Goal: Task Accomplishment & Management: Use online tool/utility

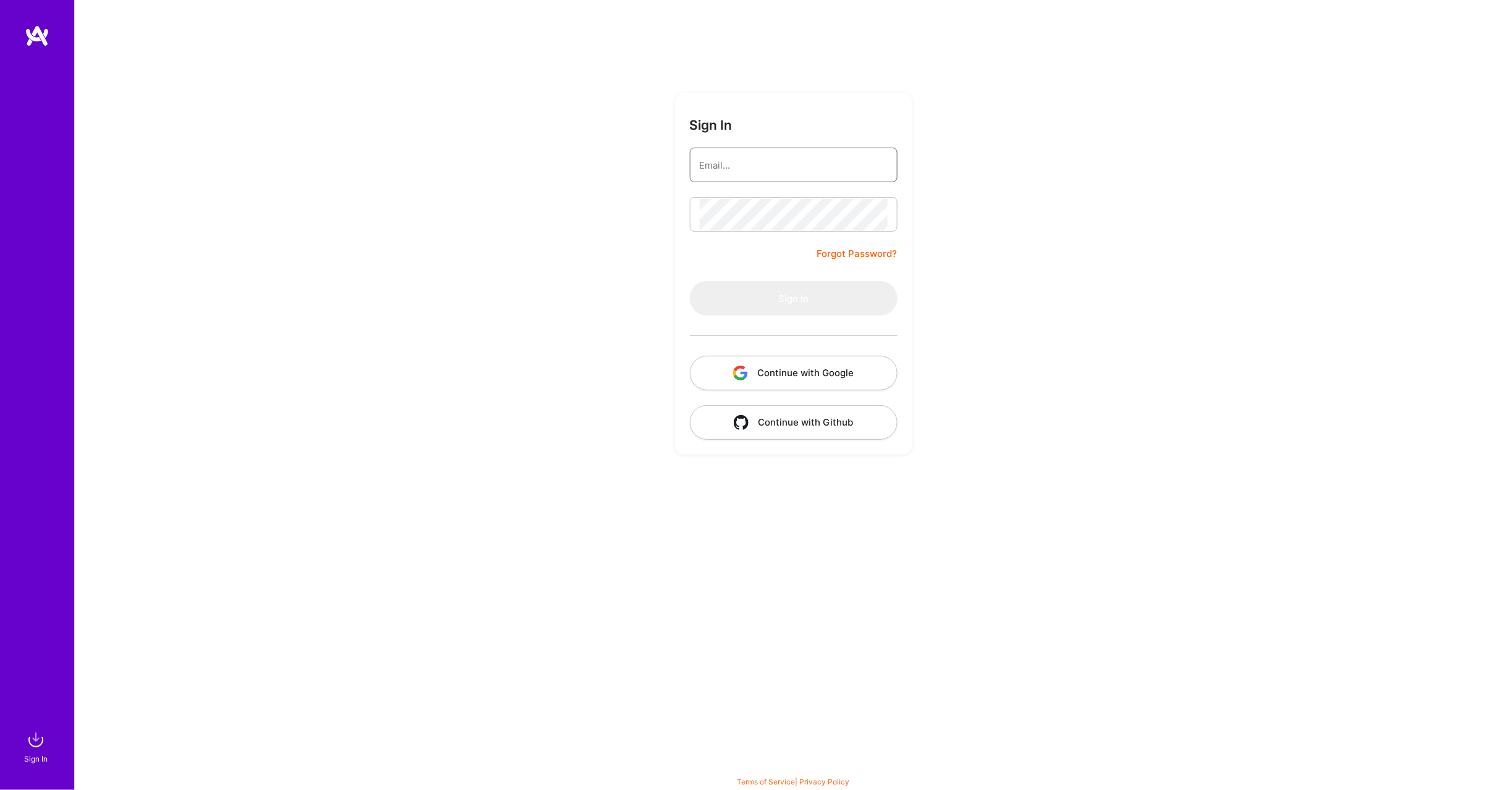
click at [745, 164] on input "email" at bounding box center [793, 165] width 188 height 32
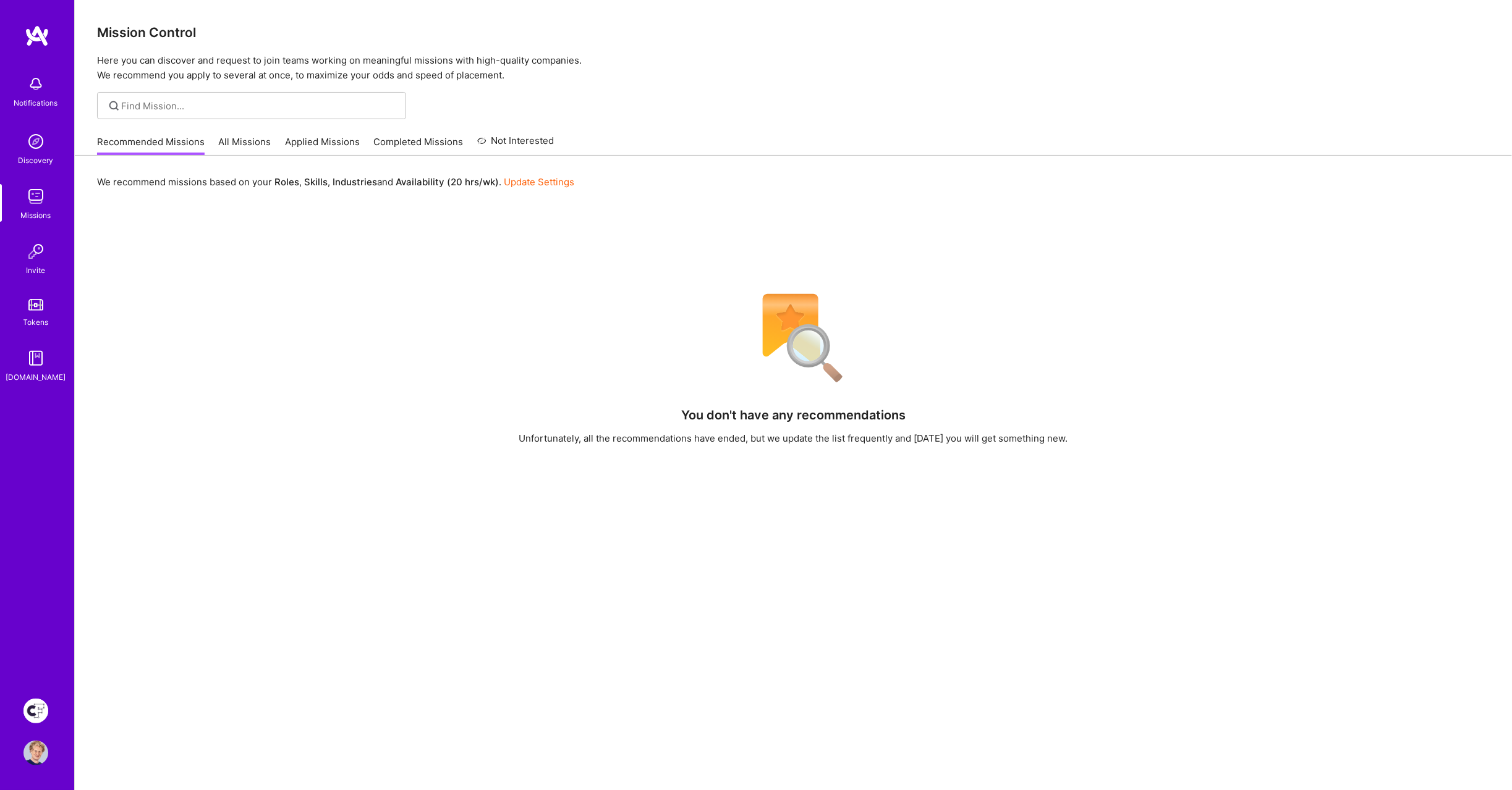
click at [404, 328] on div "You don't have any recommendations Unfortunately, all the recommendations have …" at bounding box center [793, 601] width 1392 height 632
click at [36, 705] on img at bounding box center [36, 711] width 25 height 25
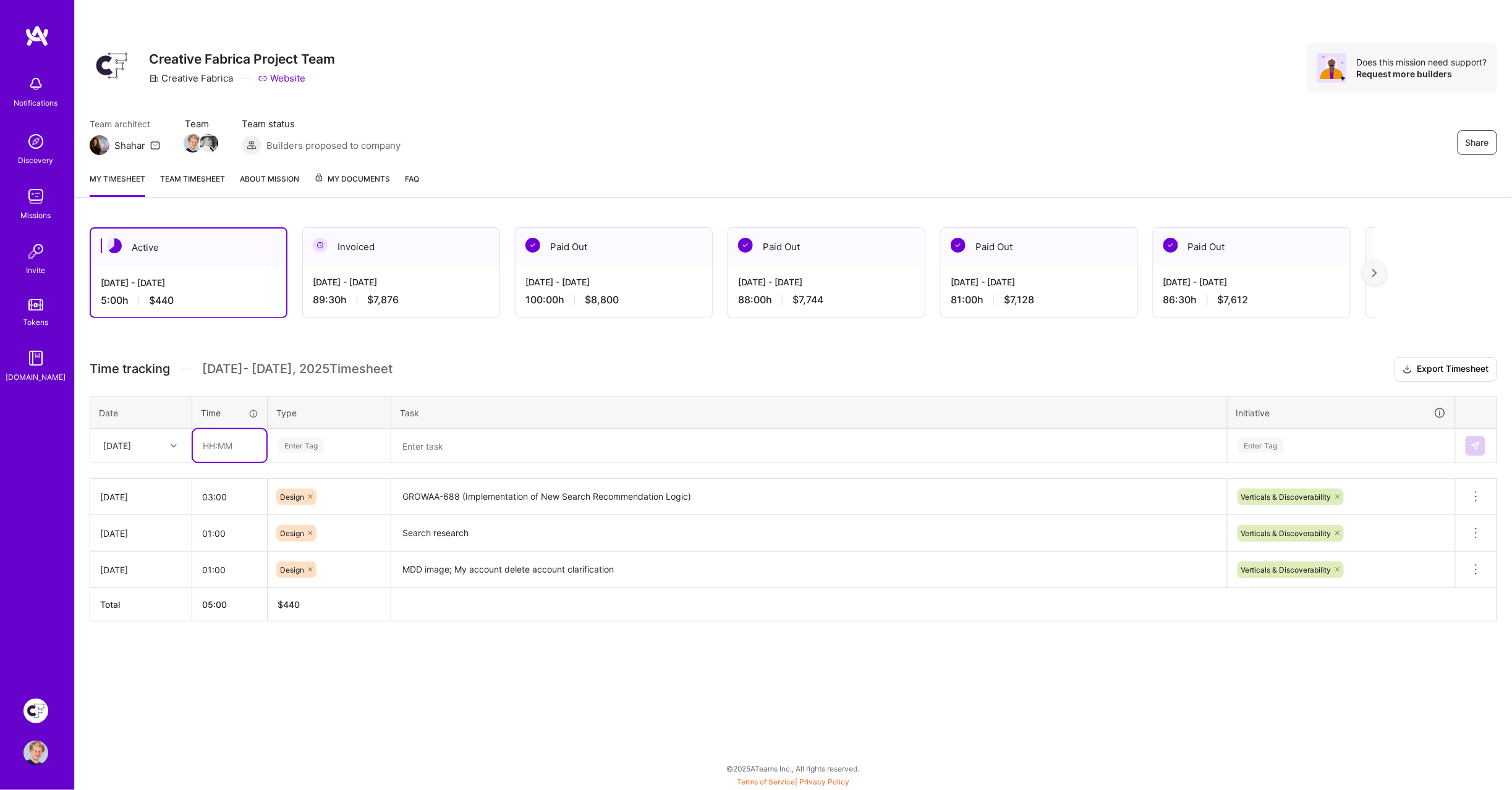
click at [215, 447] on input "text" at bounding box center [229, 445] width 73 height 33
type input "03:00"
click at [308, 444] on div "Enter Tag" at bounding box center [301, 445] width 45 height 19
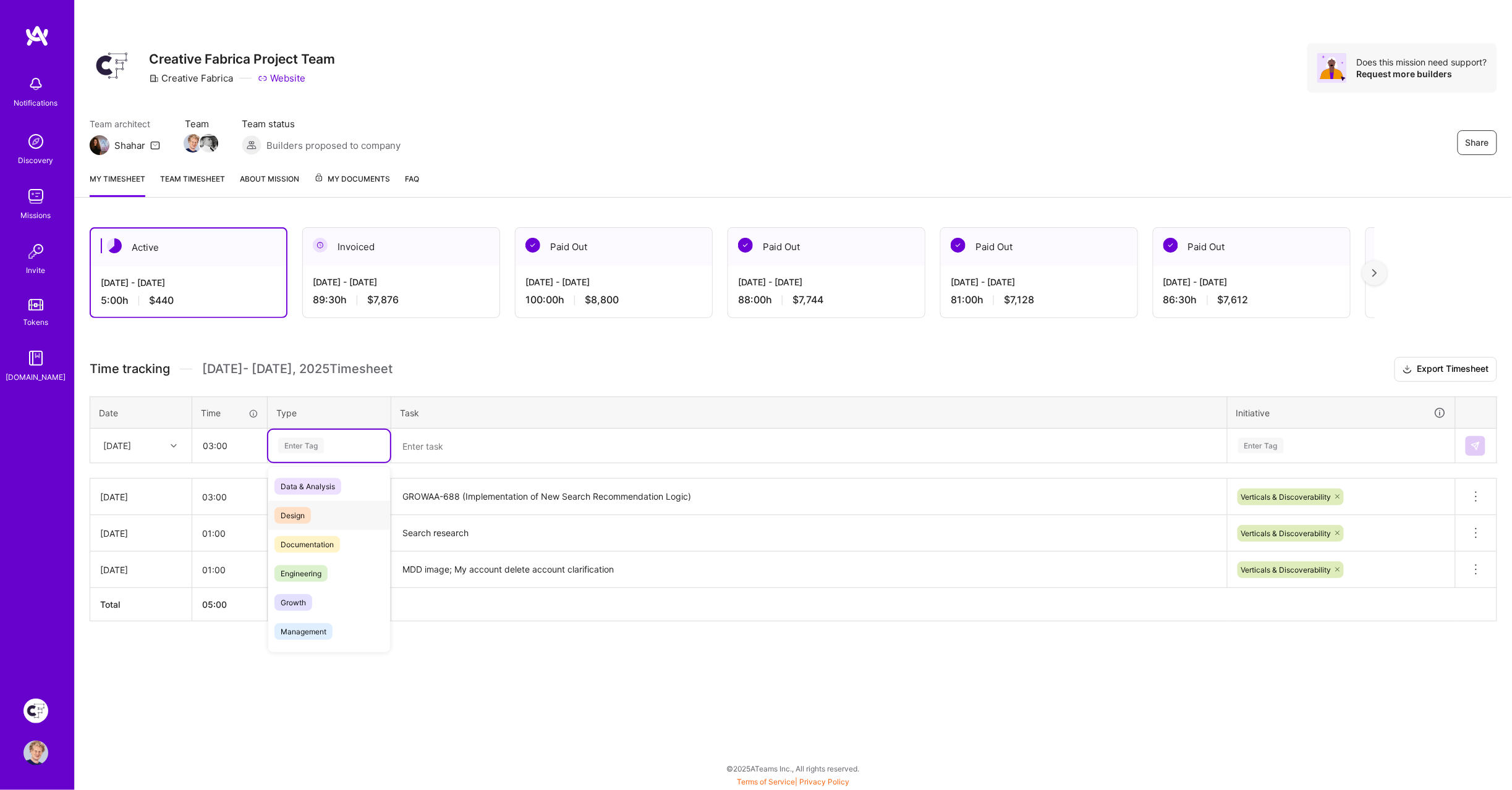
drag, startPoint x: 294, startPoint y: 511, endPoint x: 348, endPoint y: 500, distance: 55.1
click at [294, 511] on span "Design" at bounding box center [292, 515] width 37 height 17
click at [438, 436] on textarea at bounding box center [809, 446] width 833 height 32
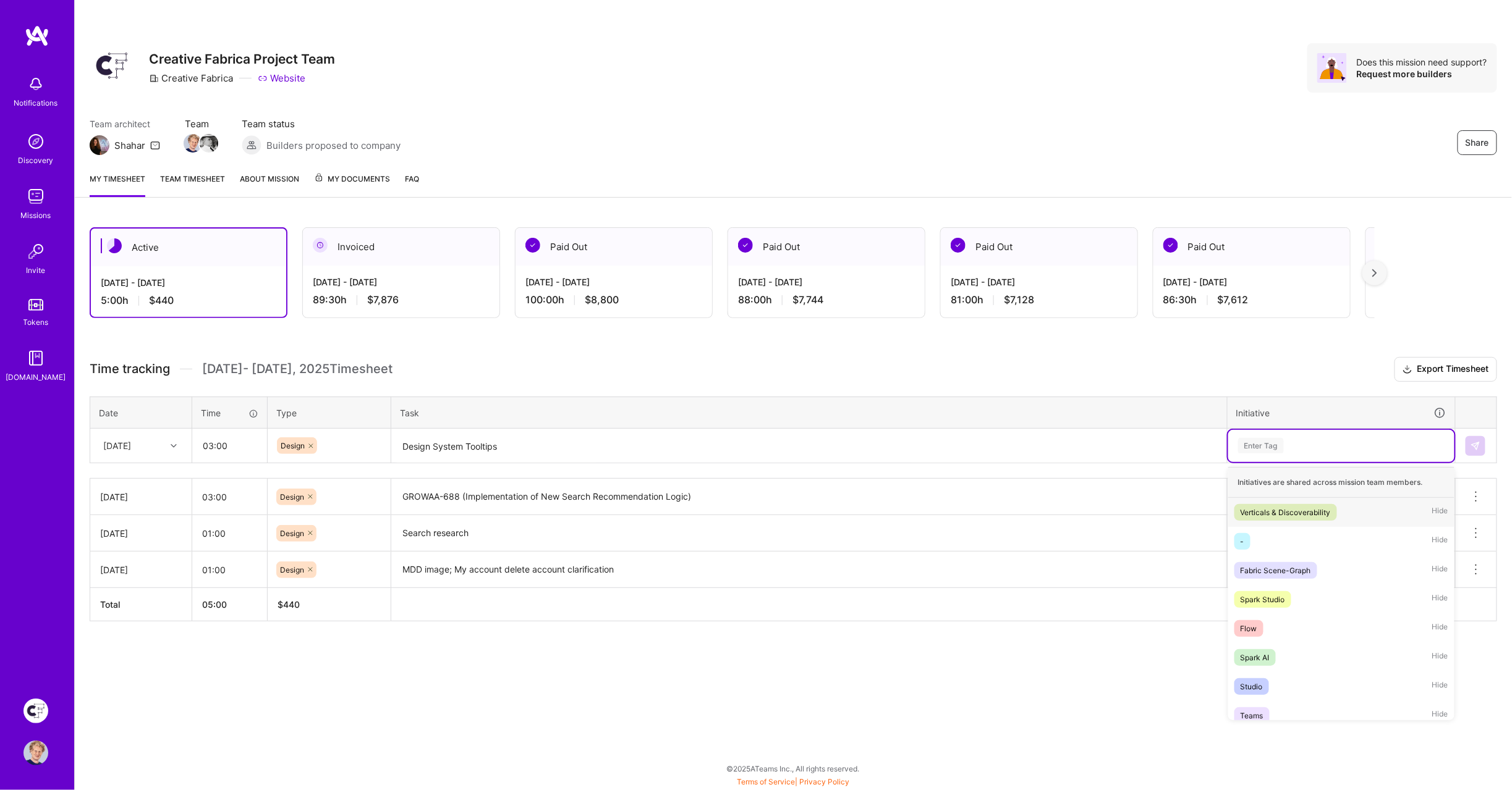
click at [1271, 451] on div "Enter Tag" at bounding box center [1341, 446] width 226 height 32
drag, startPoint x: 1277, startPoint y: 504, endPoint x: 1276, endPoint y: 497, distance: 7.1
click at [1277, 506] on div "Verticals & Discoverability" at bounding box center [1285, 512] width 90 height 13
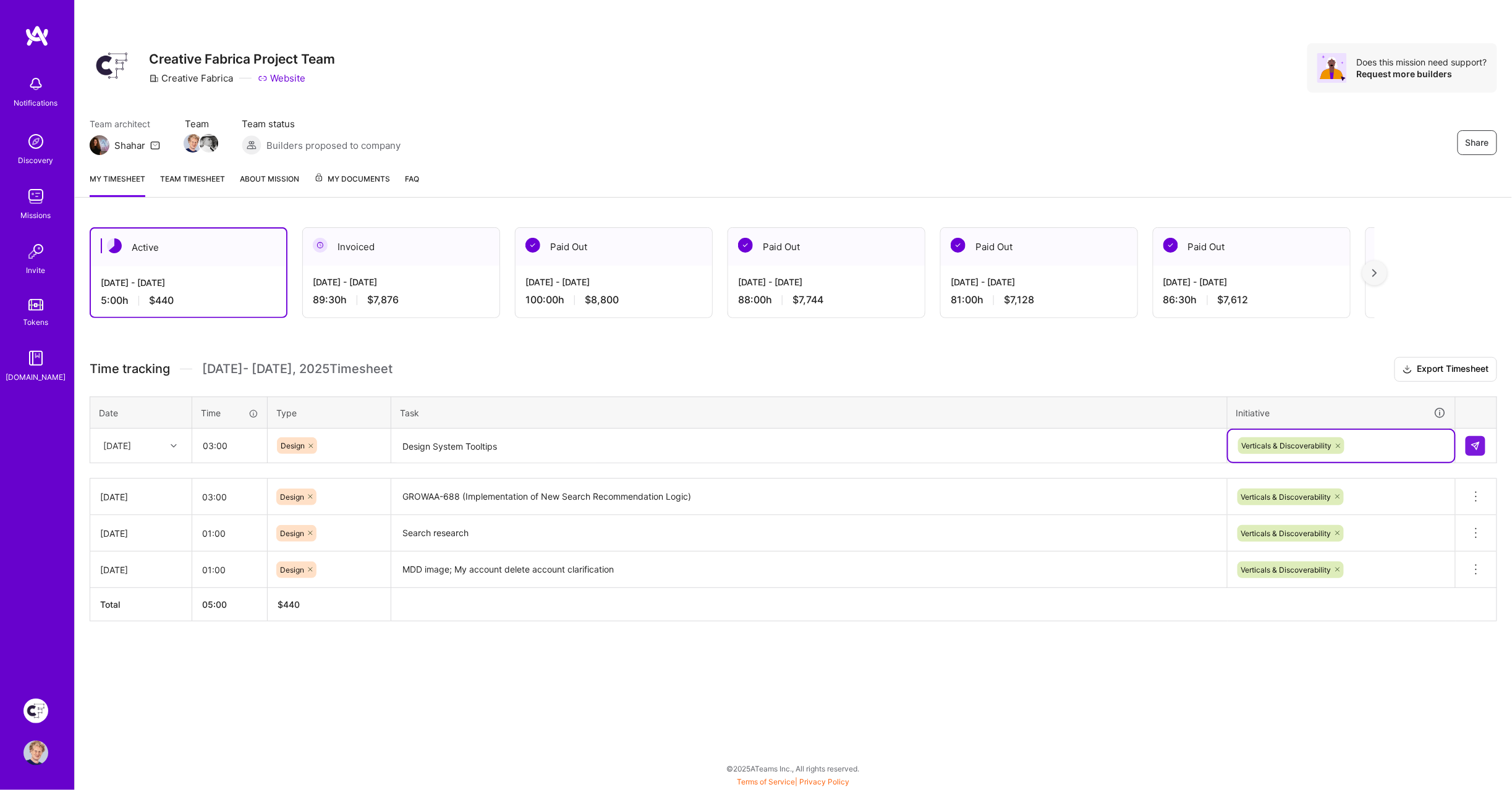
click at [1072, 382] on div "Time tracking [DATE] - [DATE] Timesheet Export Timesheet Date Time Type Task In…" at bounding box center [793, 488] width 1407 height 264
click at [553, 440] on textarea "Design System Tooltips" at bounding box center [809, 446] width 833 height 33
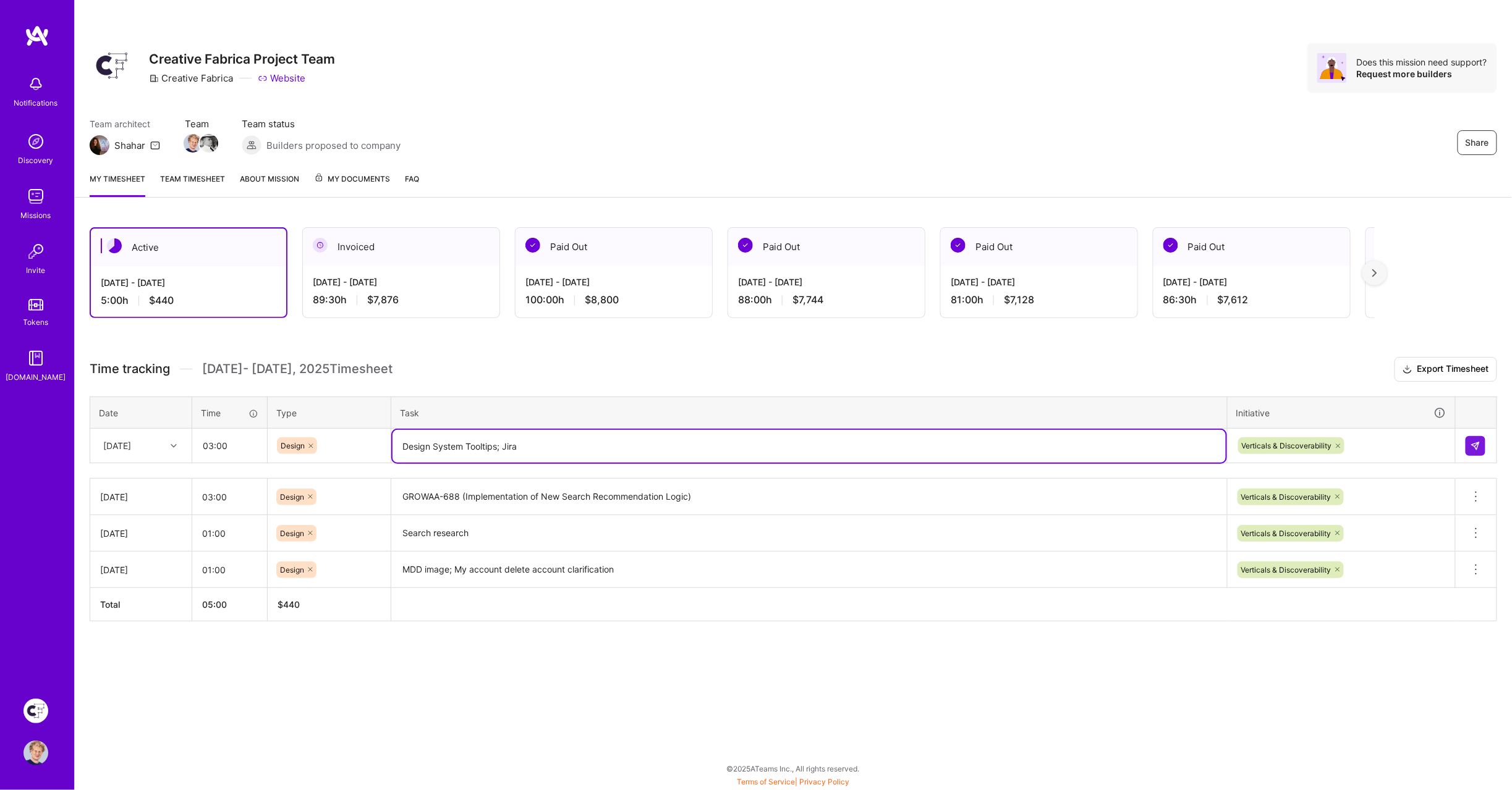
type textarea "Design System Tooltips; Jira"
click at [695, 375] on h3 "Time tracking [DATE] - [DATE] Timesheet Export Timesheet" at bounding box center [793, 369] width 1407 height 25
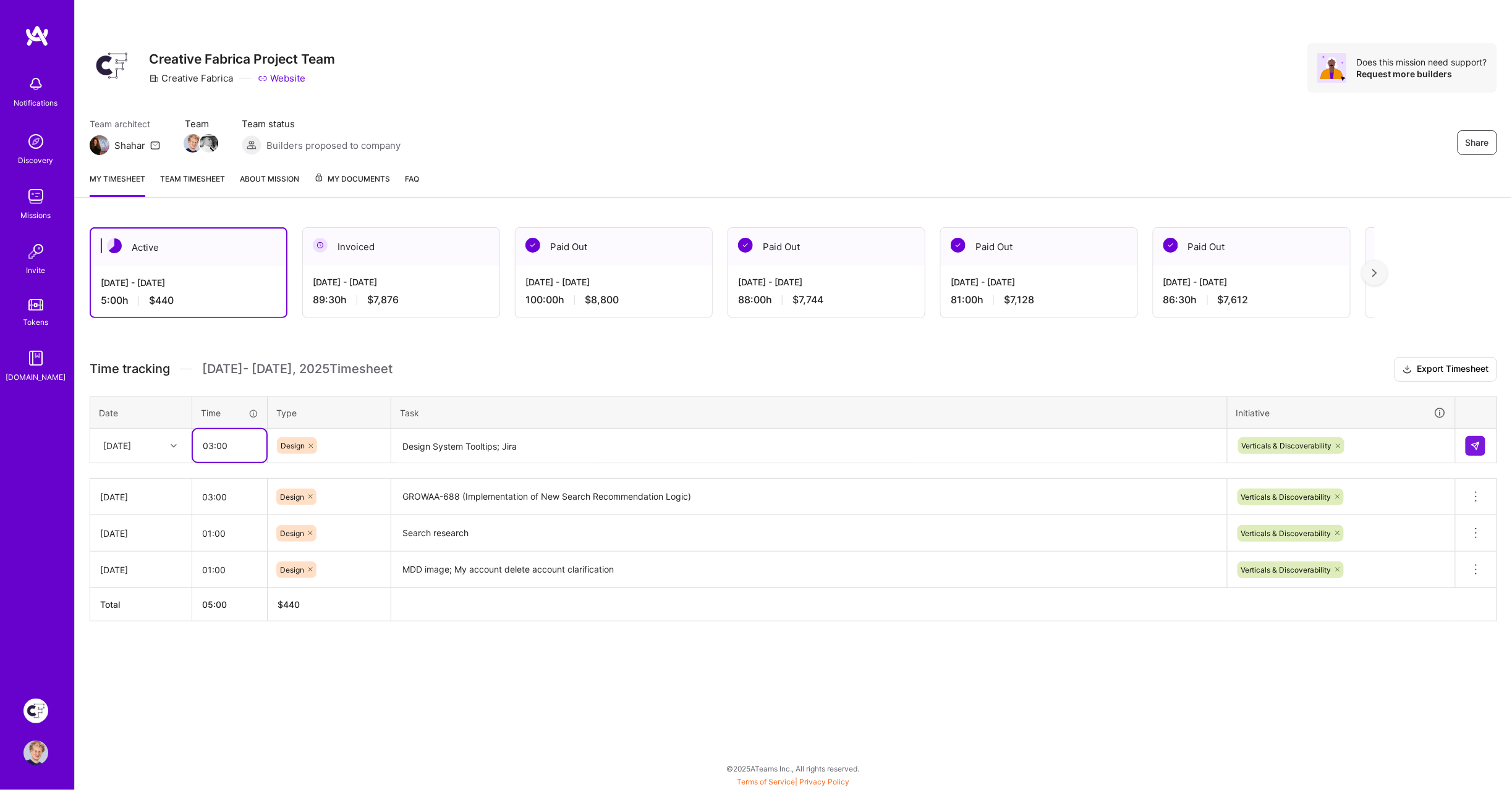
click at [242, 439] on input "03:00" at bounding box center [229, 445] width 73 height 33
click at [243, 439] on input "03:00" at bounding box center [229, 445] width 73 height 33
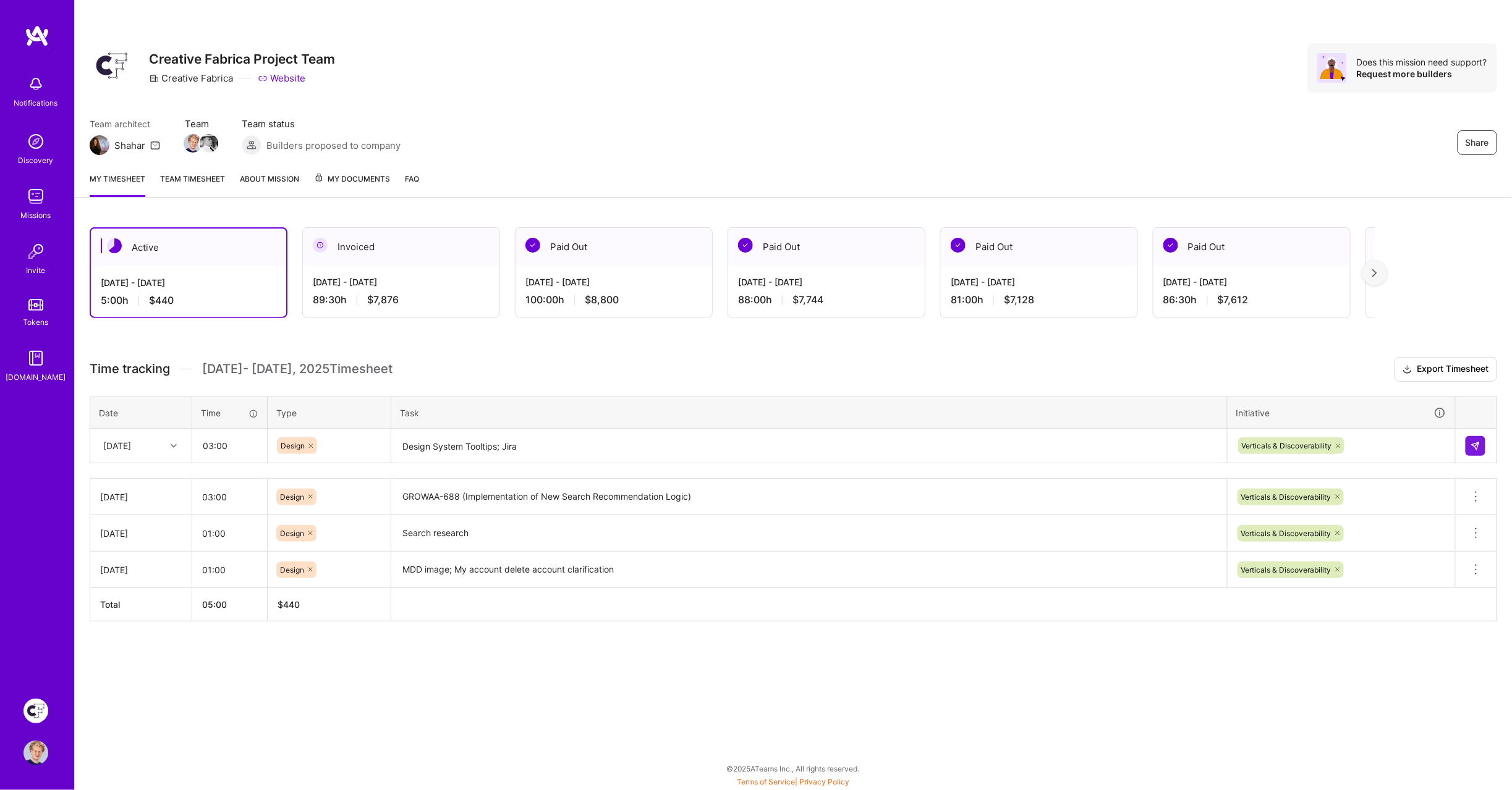
click at [587, 364] on h3 "Time tracking [DATE] - [DATE] Timesheet Export Timesheet" at bounding box center [793, 369] width 1407 height 25
click at [1472, 442] on img at bounding box center [1475, 446] width 10 height 10
